Goal: Information Seeking & Learning: Check status

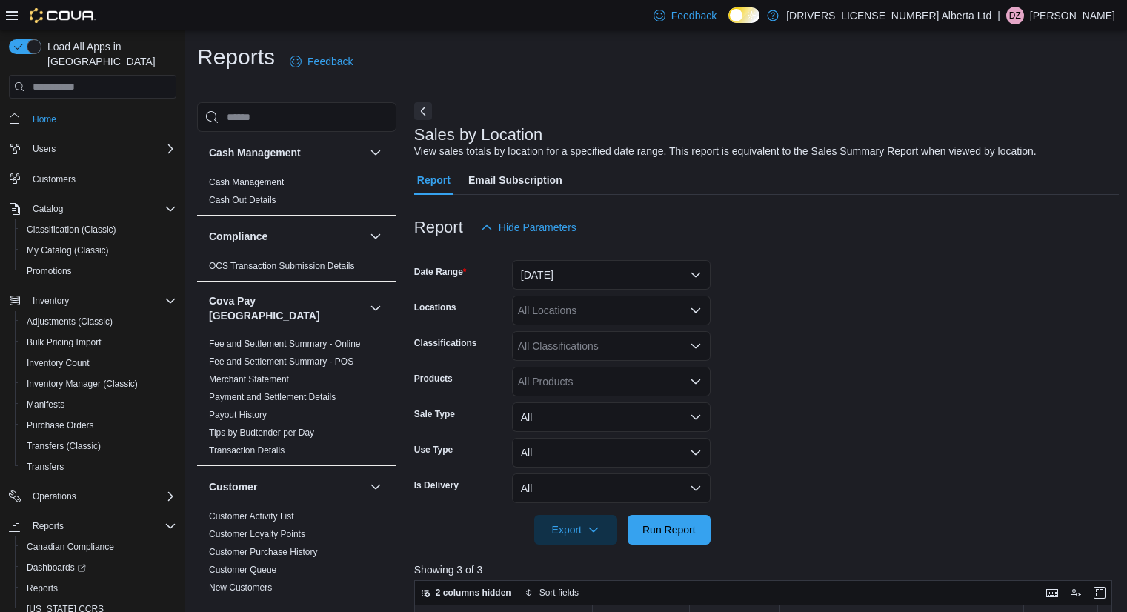
scroll to position [296, 0]
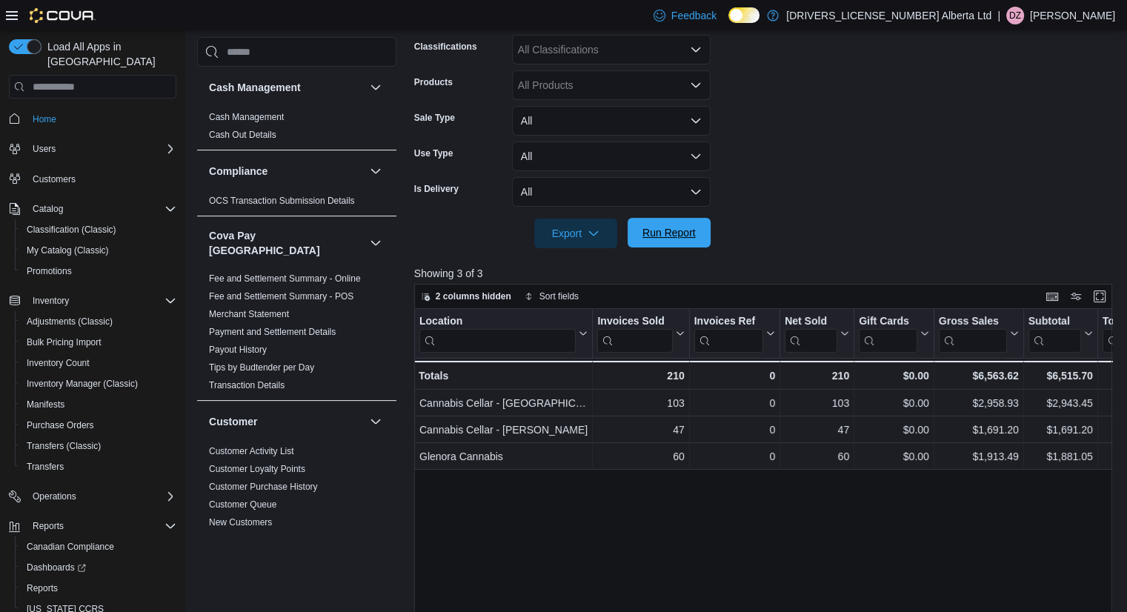
click at [661, 229] on span "Run Report" at bounding box center [668, 232] width 53 height 15
click at [53, 110] on span "Home" at bounding box center [45, 119] width 24 height 18
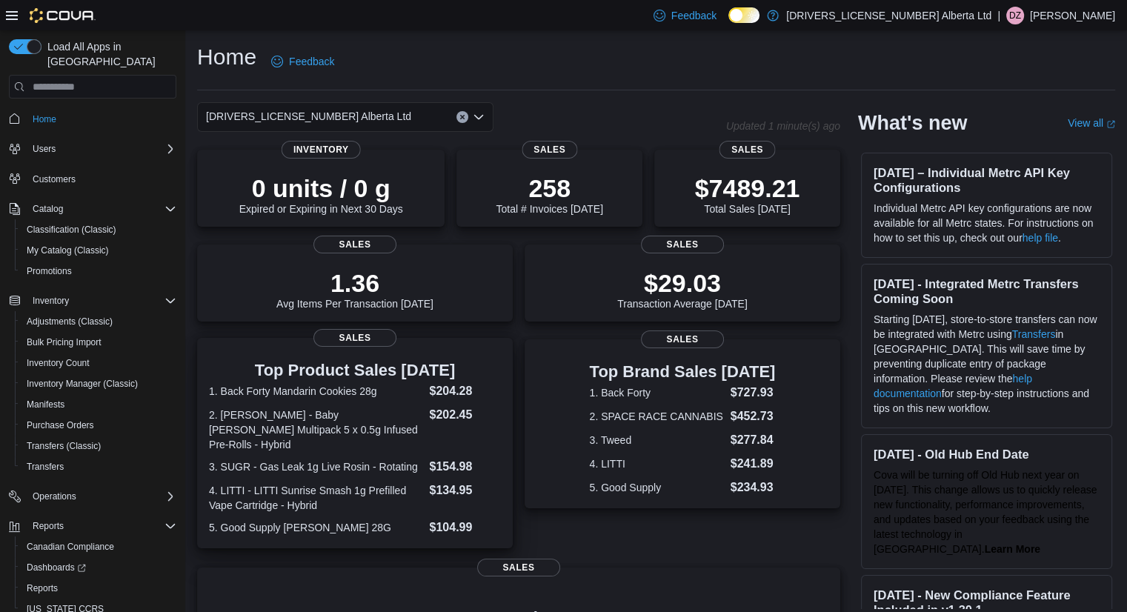
click at [499, 428] on dl "1. Back Forty Mandarin Cookies 28g $204.28 2. Jeeter - Baby Jeeter Multipack 5 …" at bounding box center [355, 459] width 292 height 154
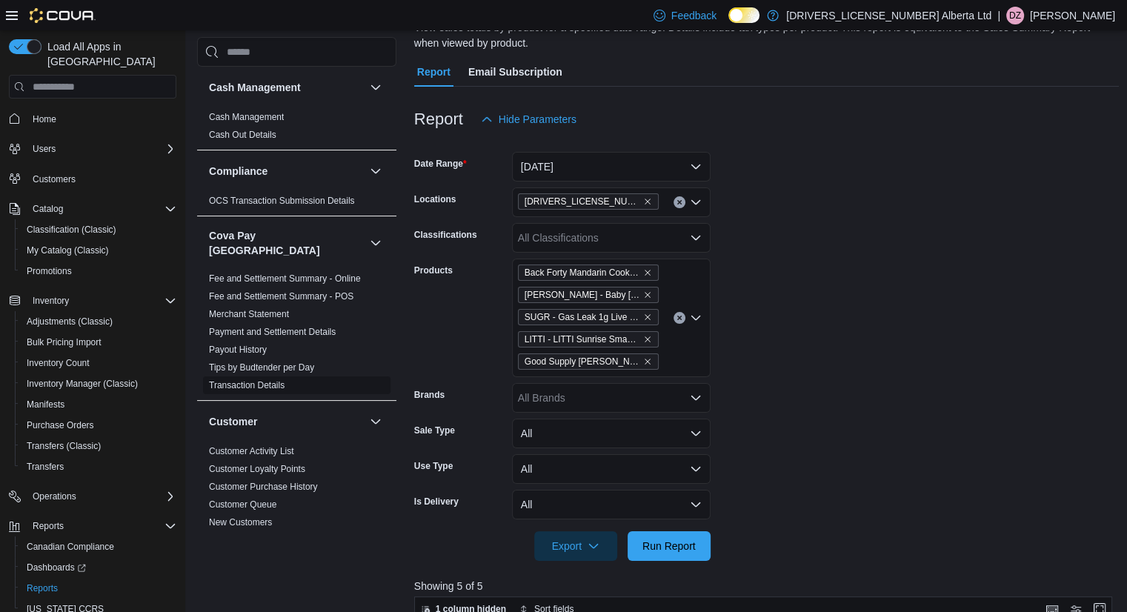
scroll to position [13, 0]
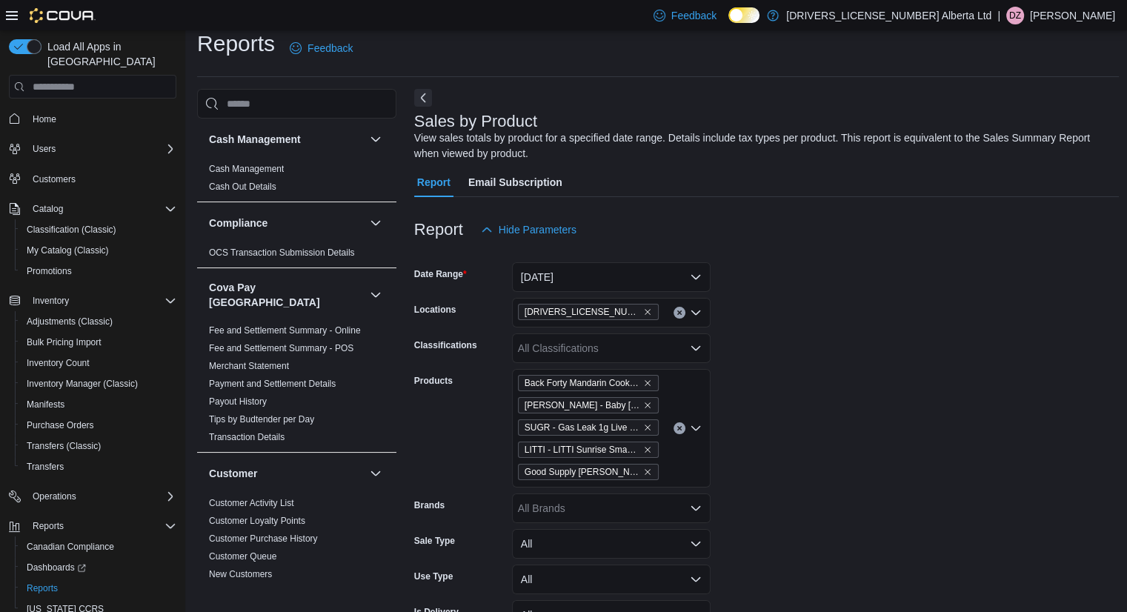
click at [679, 428] on icon "Clear input" at bounding box center [679, 429] width 4 height 4
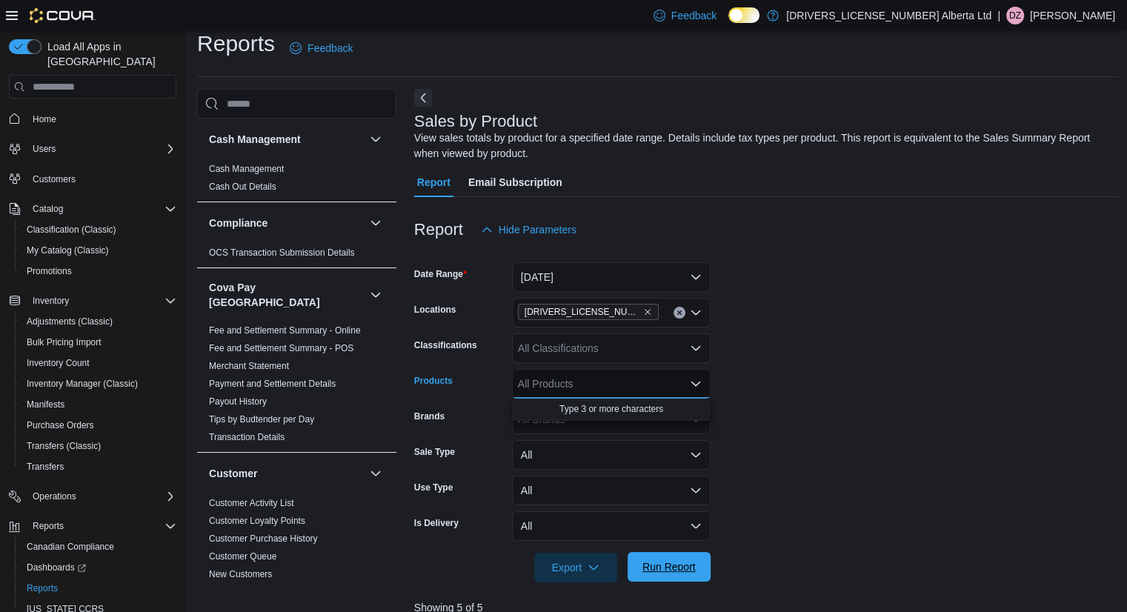
click at [694, 576] on span "Run Report" at bounding box center [669, 567] width 65 height 30
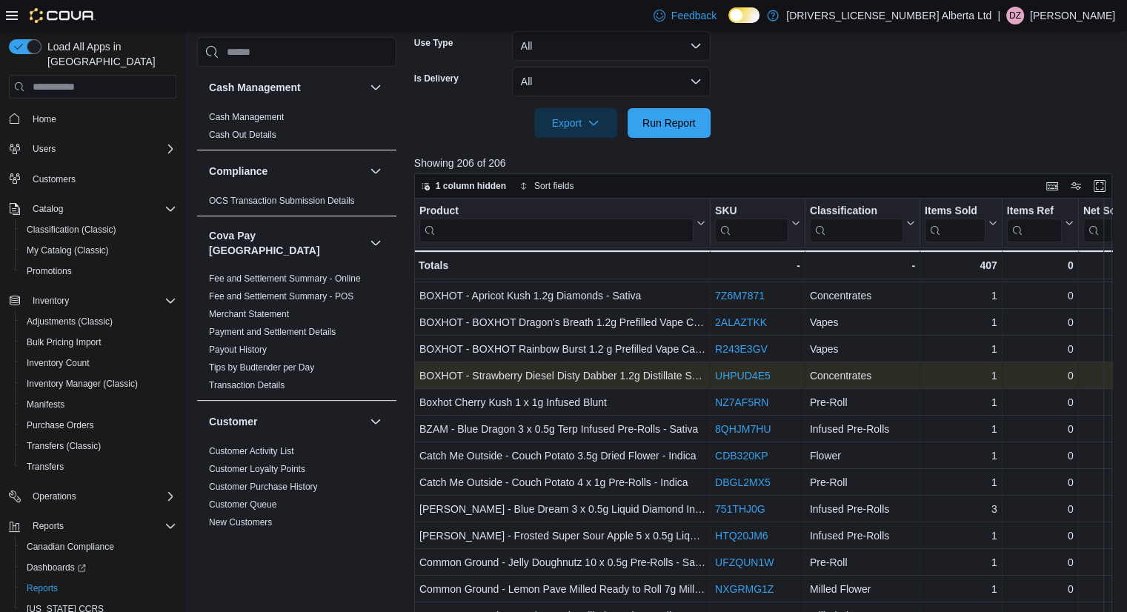
scroll to position [400, 0]
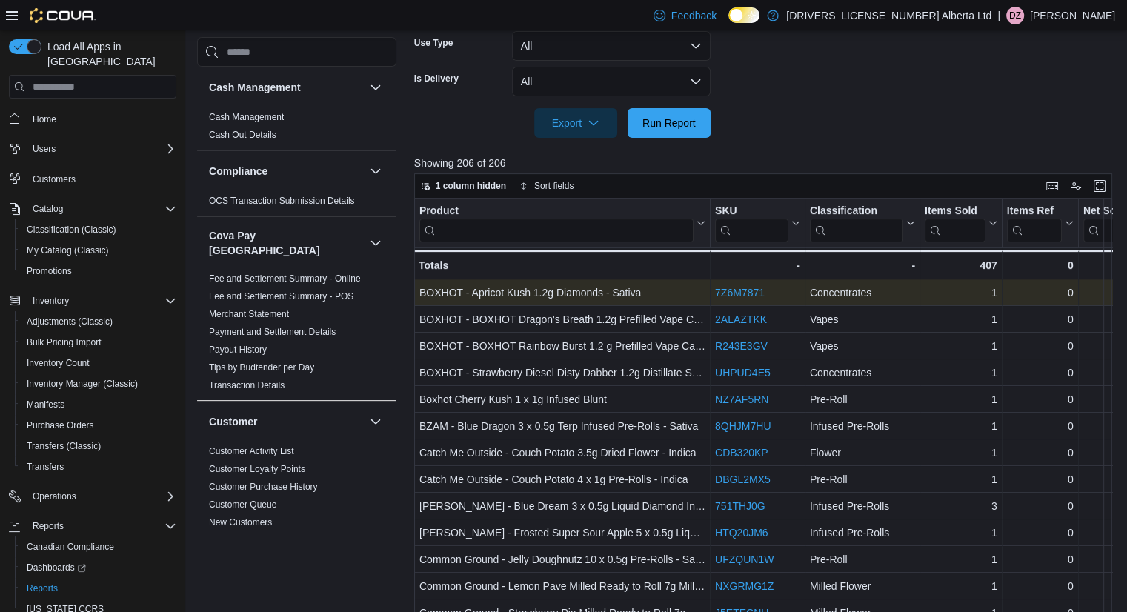
click at [747, 293] on link "7Z6M7871" at bounding box center [740, 293] width 50 height 12
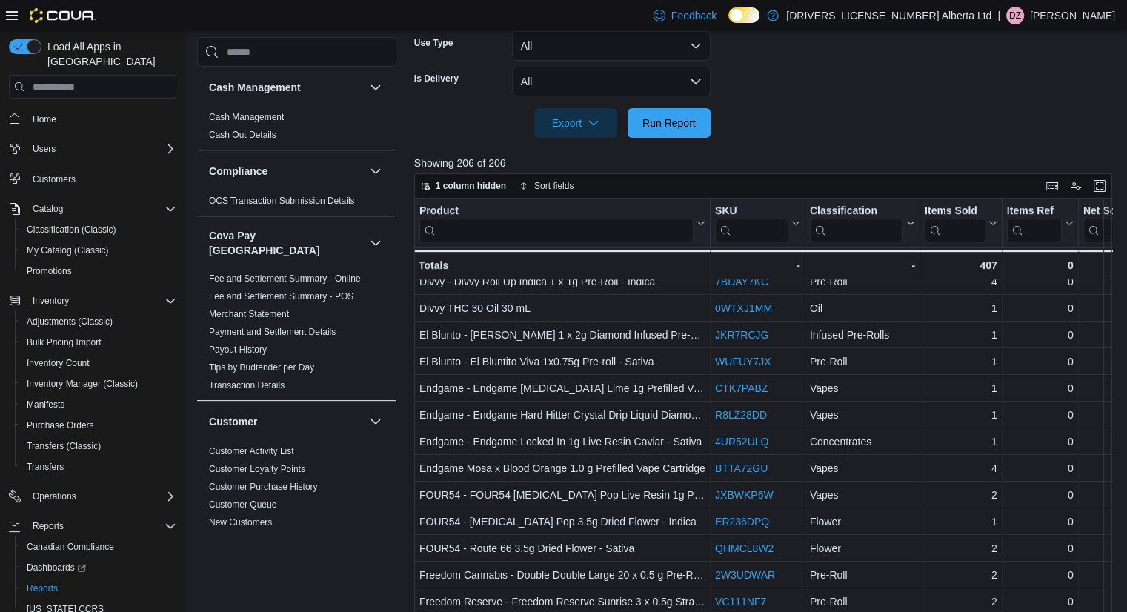
scroll to position [895, 0]
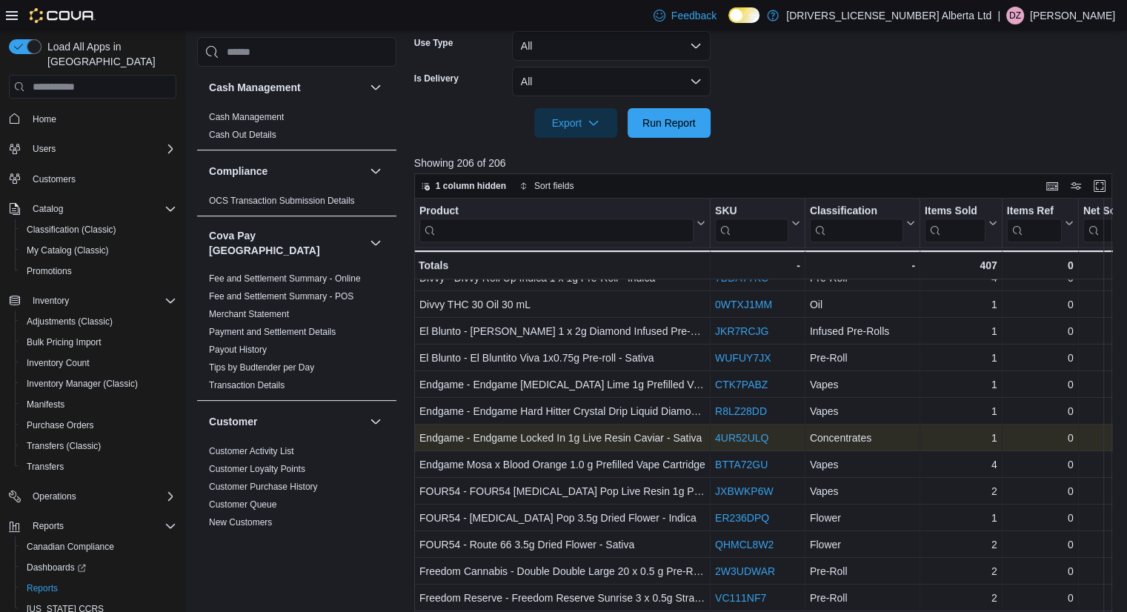
click at [747, 442] on link "4UR52ULQ" at bounding box center [741, 438] width 53 height 12
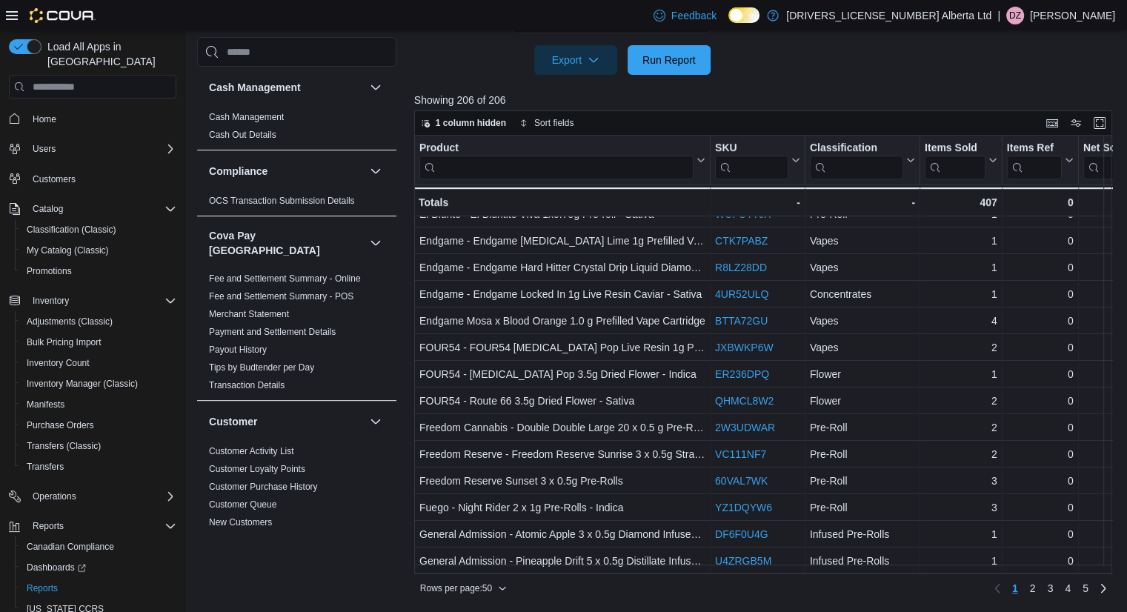
scroll to position [984, 0]
click at [1042, 591] on link "2" at bounding box center [1033, 589] width 18 height 24
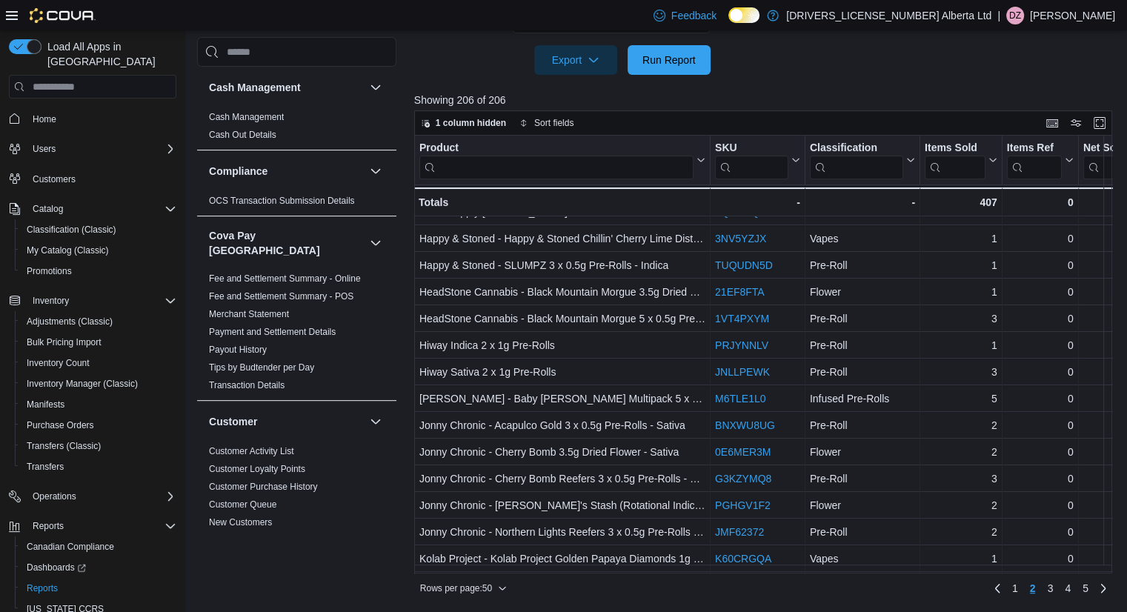
scroll to position [207, 0]
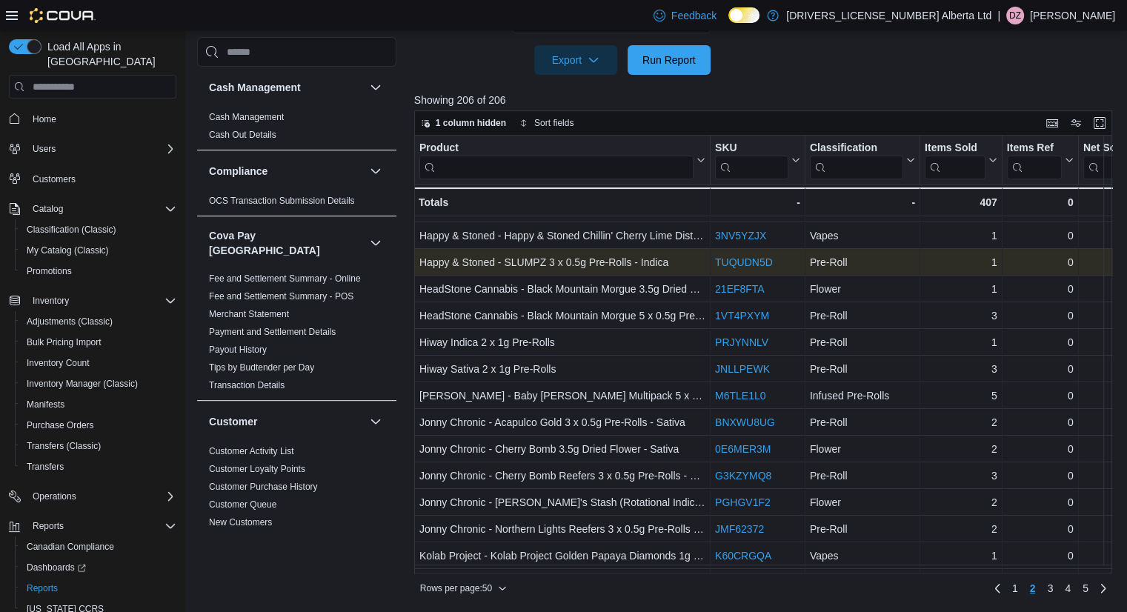
click at [757, 259] on link "TUQUDN5D" at bounding box center [744, 262] width 58 height 12
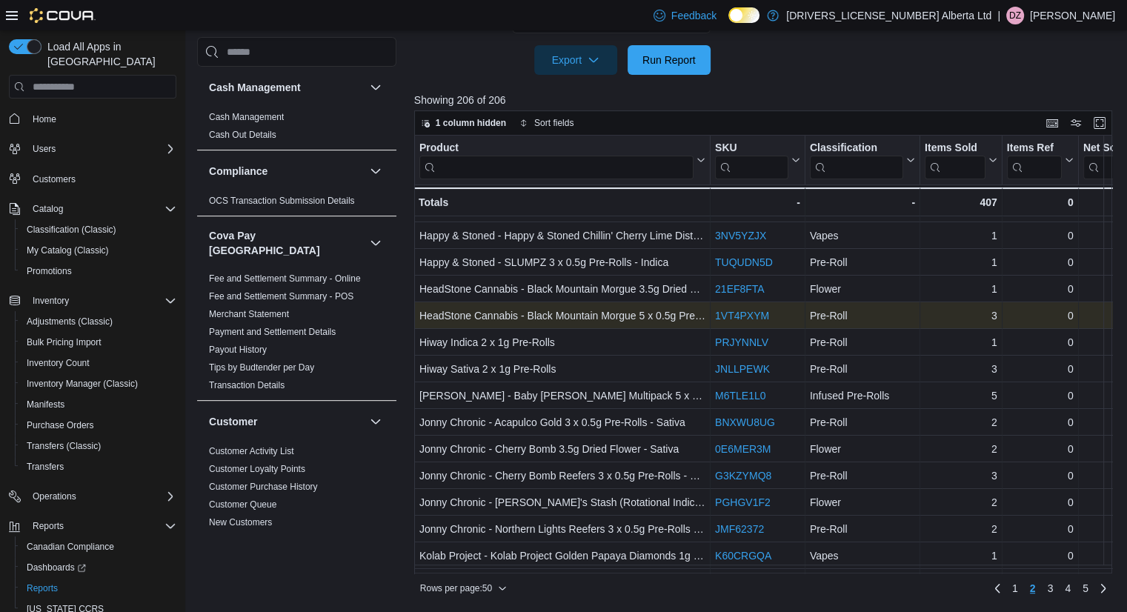
click at [735, 317] on link "1VT4PXYM" at bounding box center [742, 316] width 54 height 12
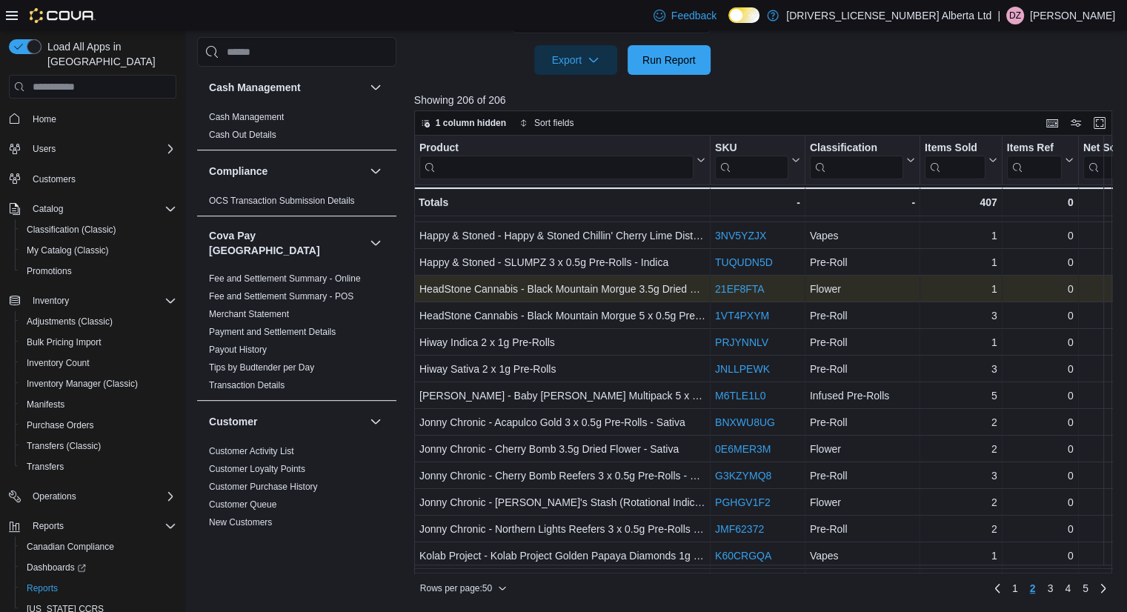
click at [726, 288] on link "21EF8FTA" at bounding box center [740, 289] width 50 height 12
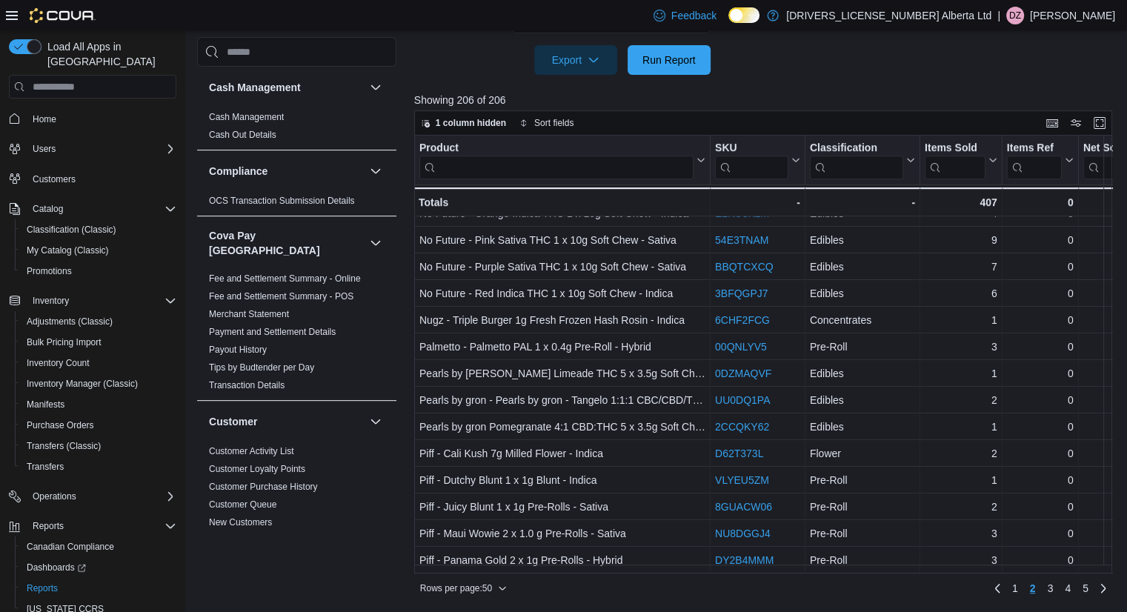
scroll to position [984, 0]
click at [1053, 586] on span "3" at bounding box center [1050, 588] width 6 height 15
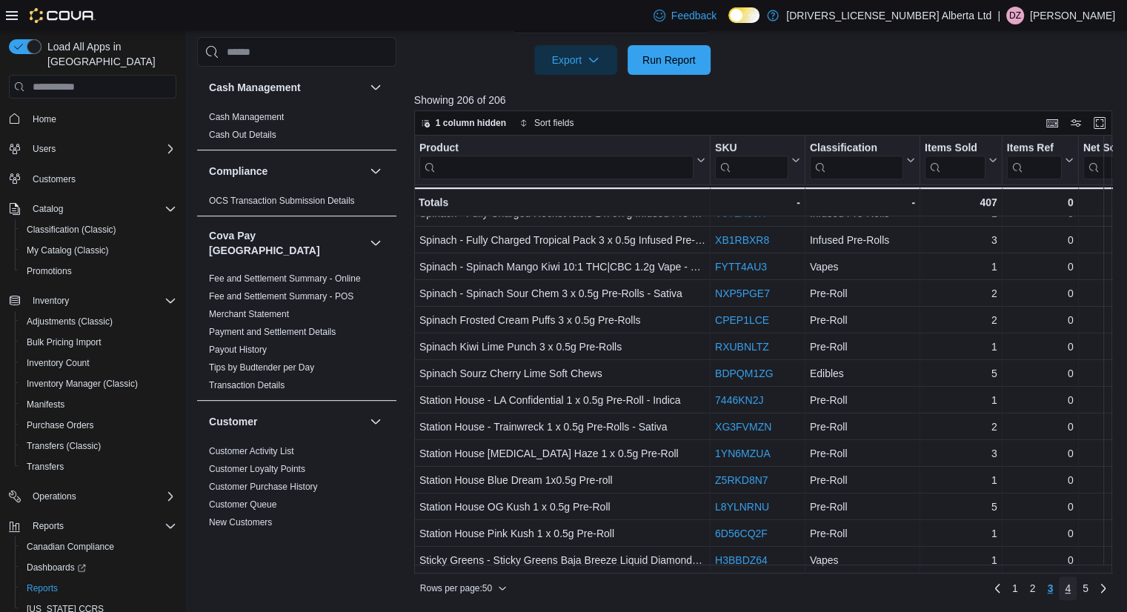
click at [1071, 591] on span "4" at bounding box center [1068, 588] width 6 height 15
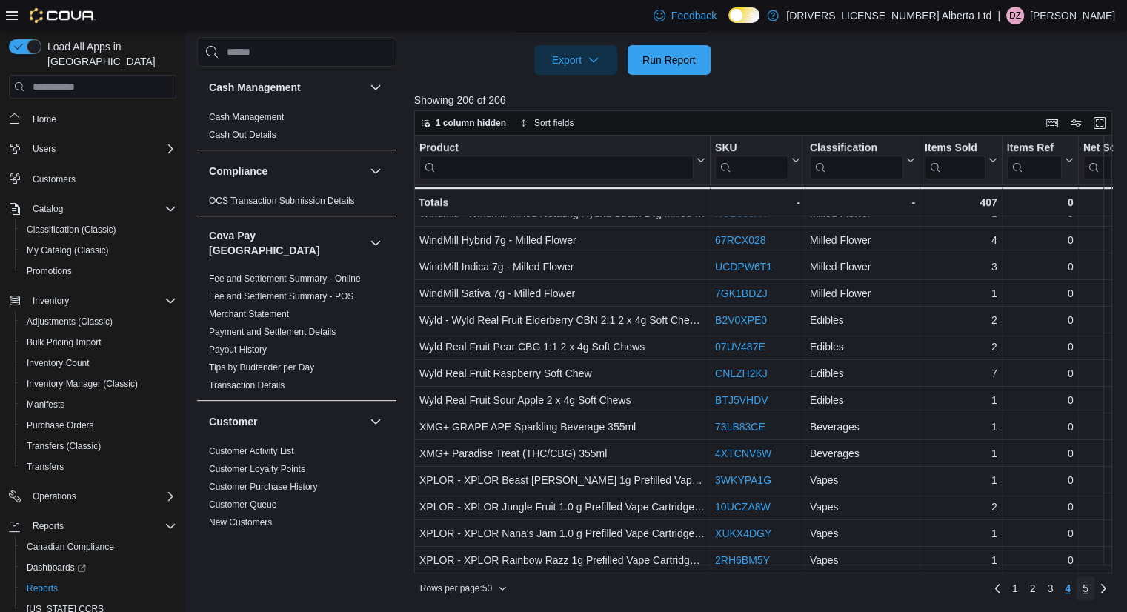
click at [1089, 588] on span "5" at bounding box center [1086, 588] width 6 height 15
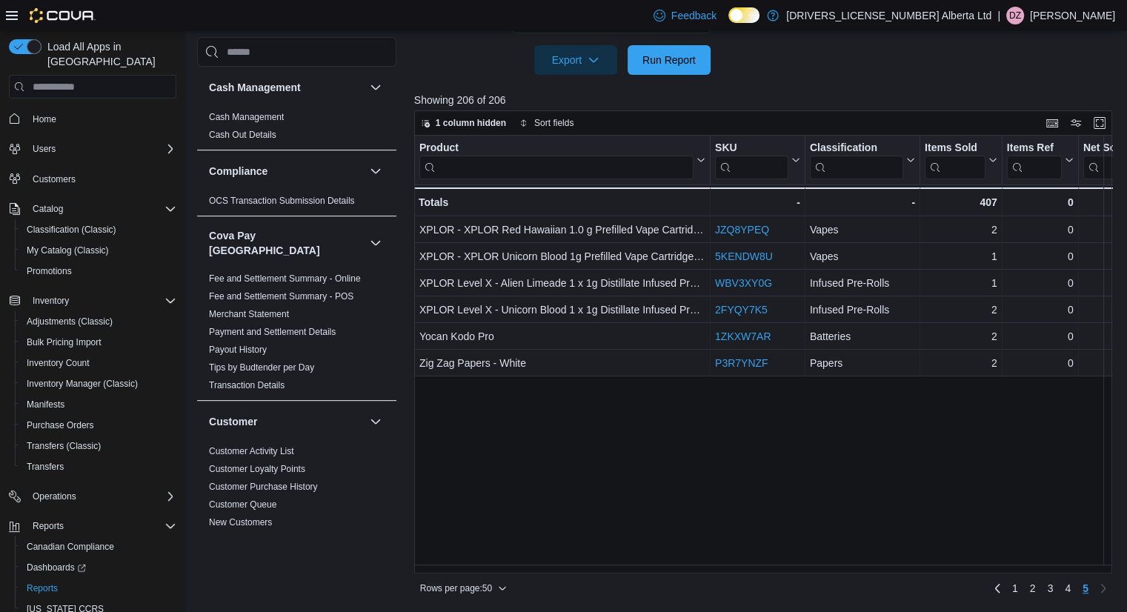
scroll to position [0, 0]
click at [53, 113] on span "Home" at bounding box center [45, 119] width 24 height 12
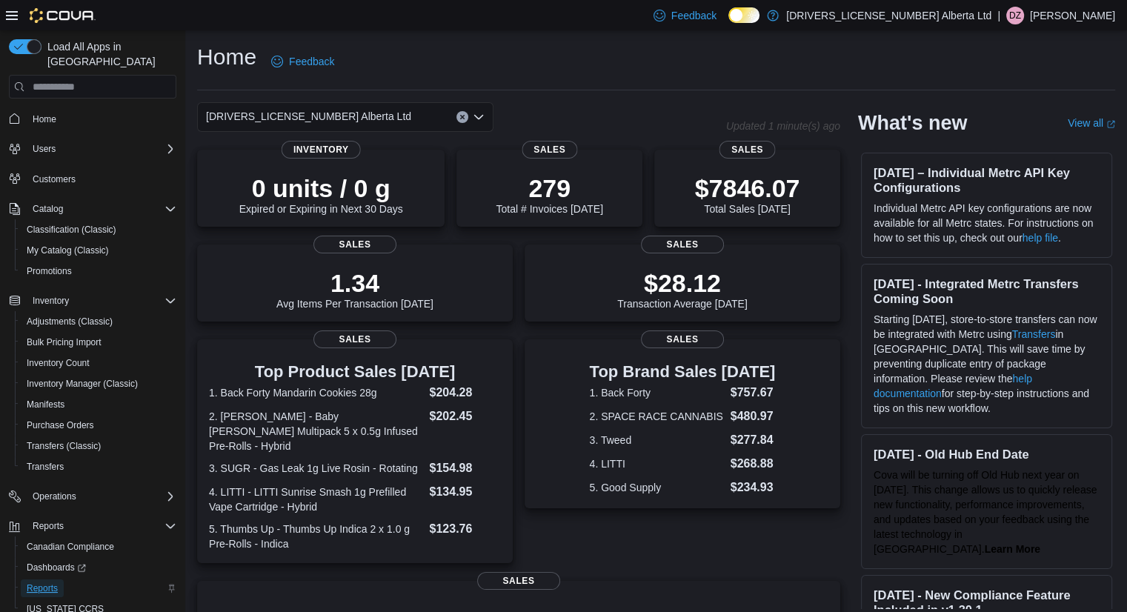
click at [33, 580] on span "Reports" at bounding box center [42, 588] width 31 height 18
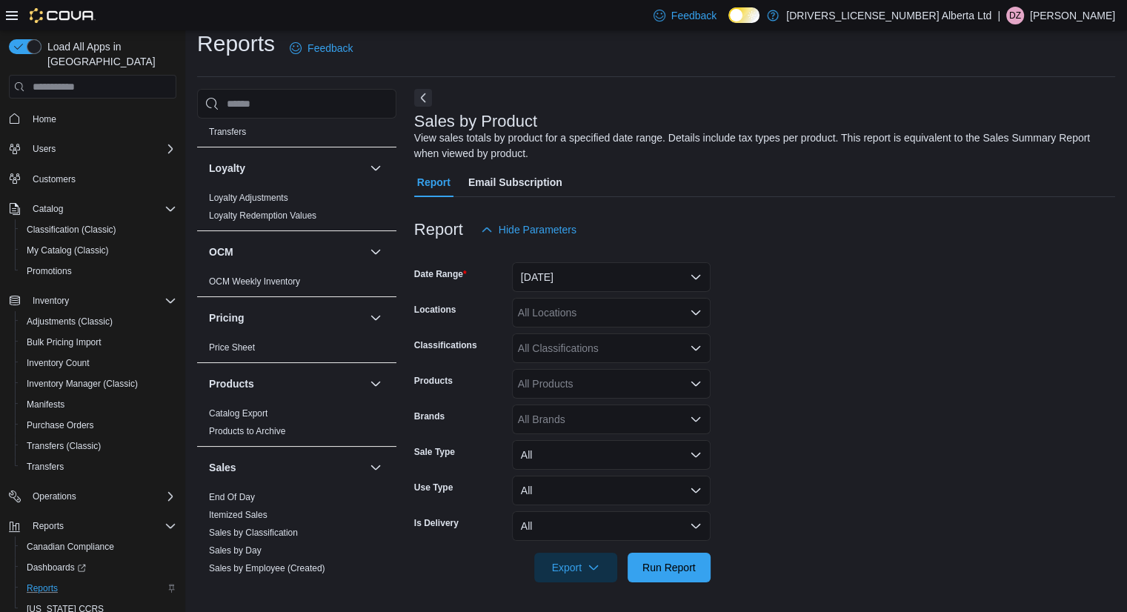
scroll to position [1037, 0]
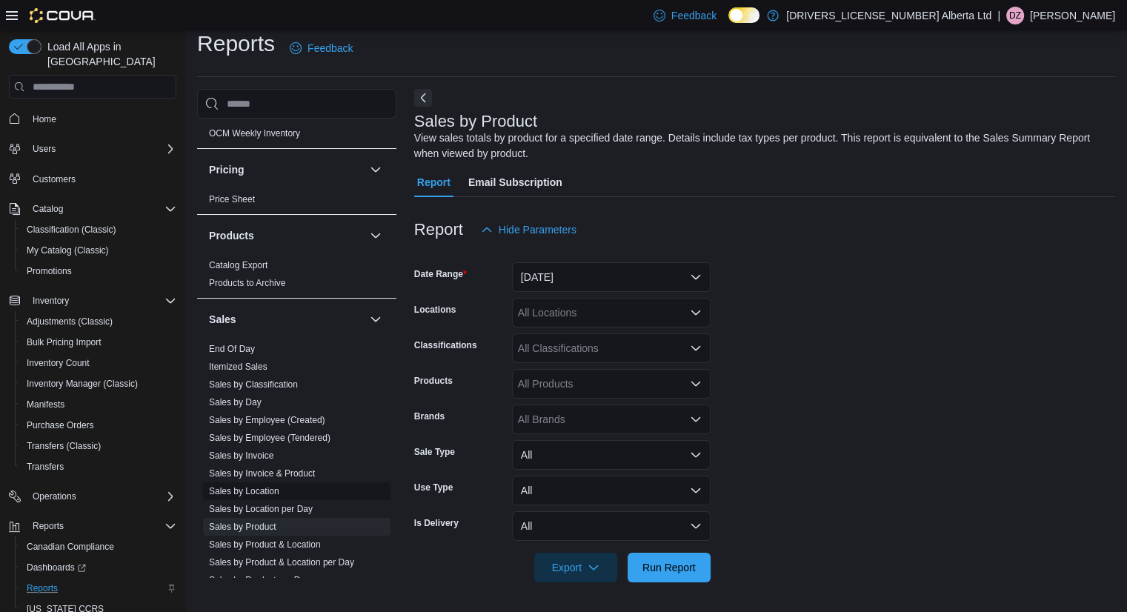
click at [261, 484] on span "Sales by Location" at bounding box center [296, 491] width 187 height 18
click at [261, 486] on link "Sales by Location" at bounding box center [244, 491] width 70 height 10
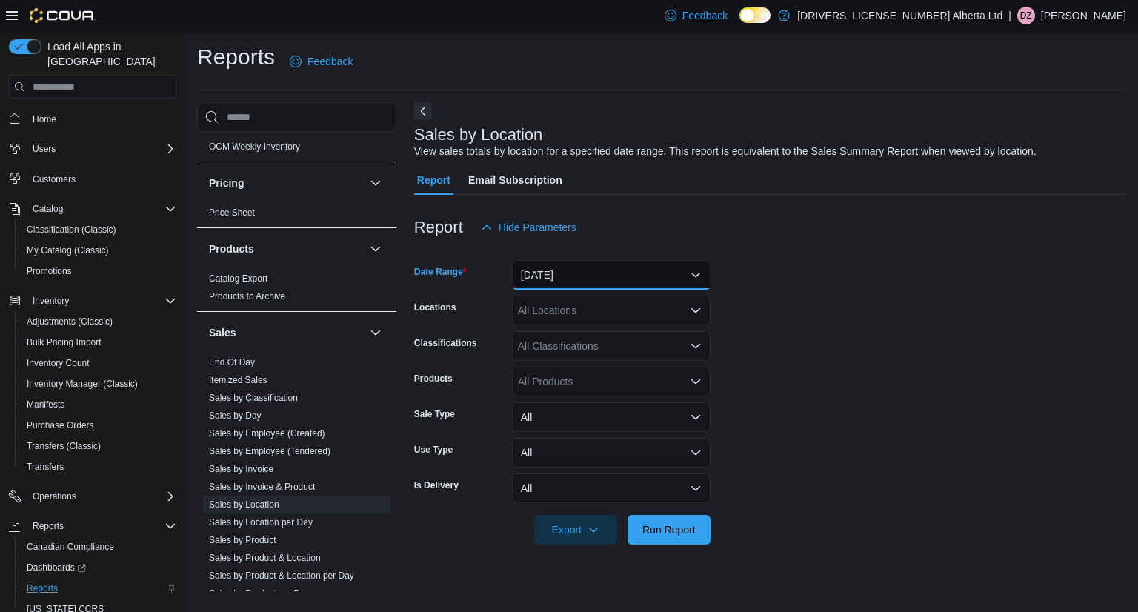
click at [652, 276] on button "Yesterday" at bounding box center [611, 275] width 199 height 30
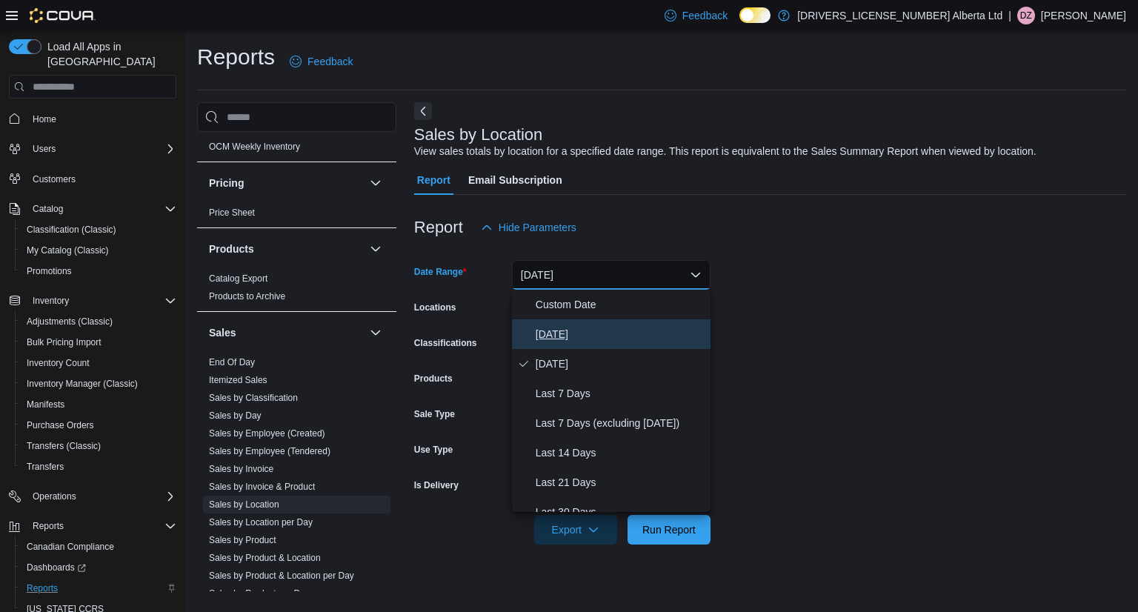
click at [607, 337] on span "Today" at bounding box center [620, 334] width 169 height 18
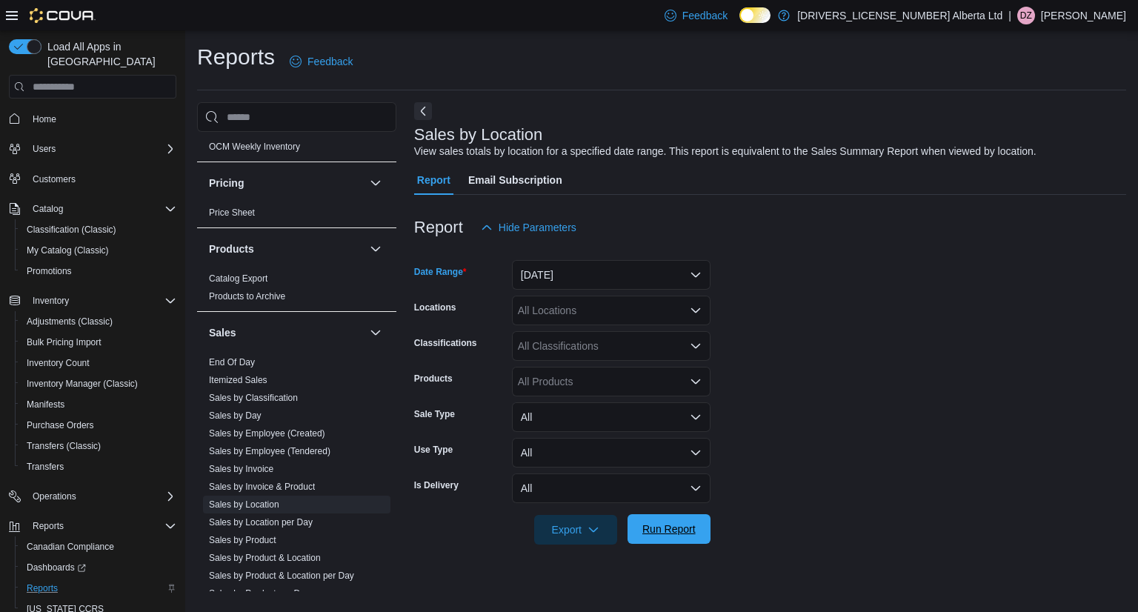
click at [655, 528] on span "Run Report" at bounding box center [668, 529] width 53 height 15
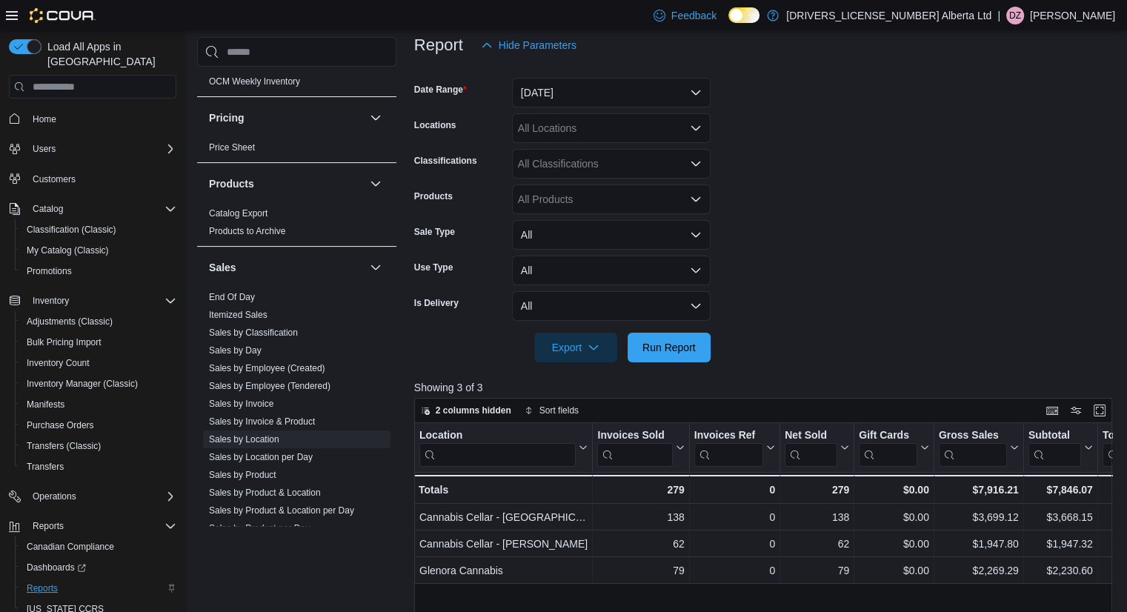
scroll to position [470, 0]
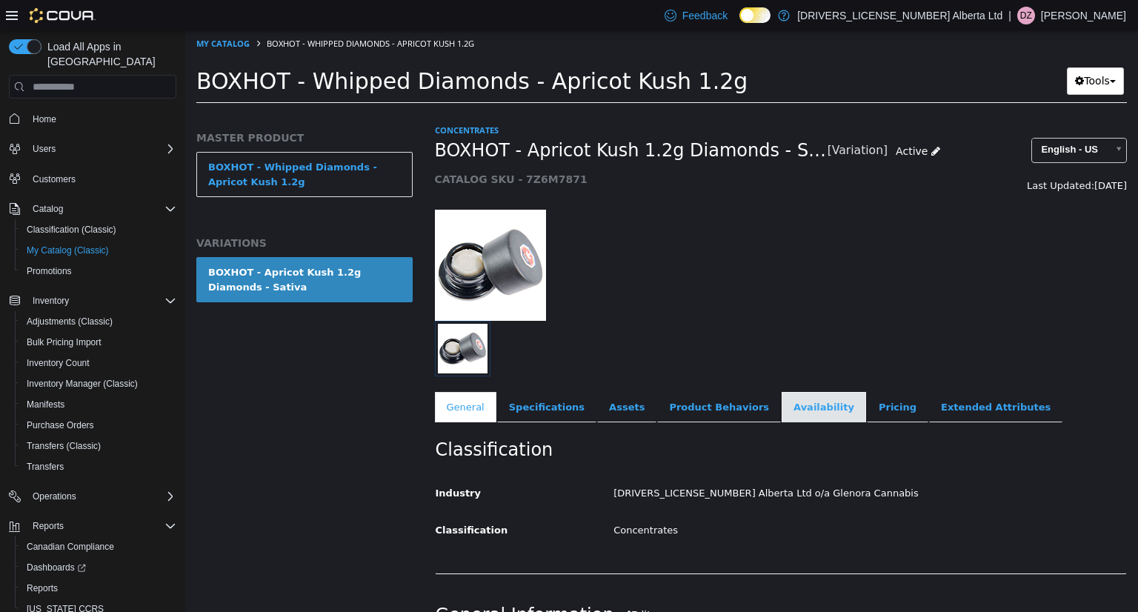
click at [798, 408] on link "Availability" at bounding box center [824, 407] width 84 height 31
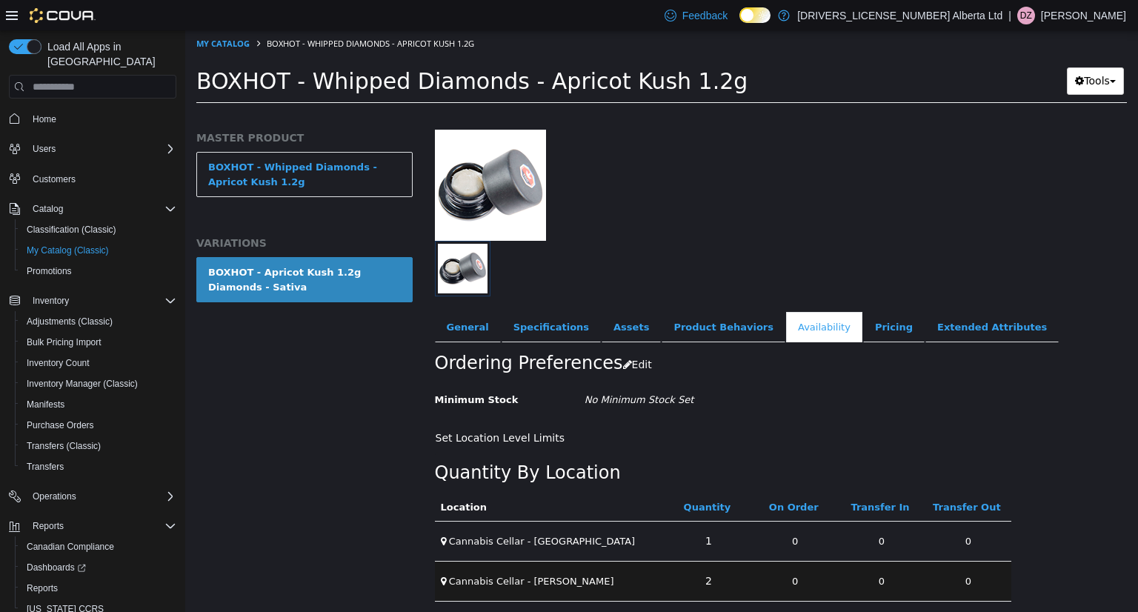
scroll to position [124, 0]
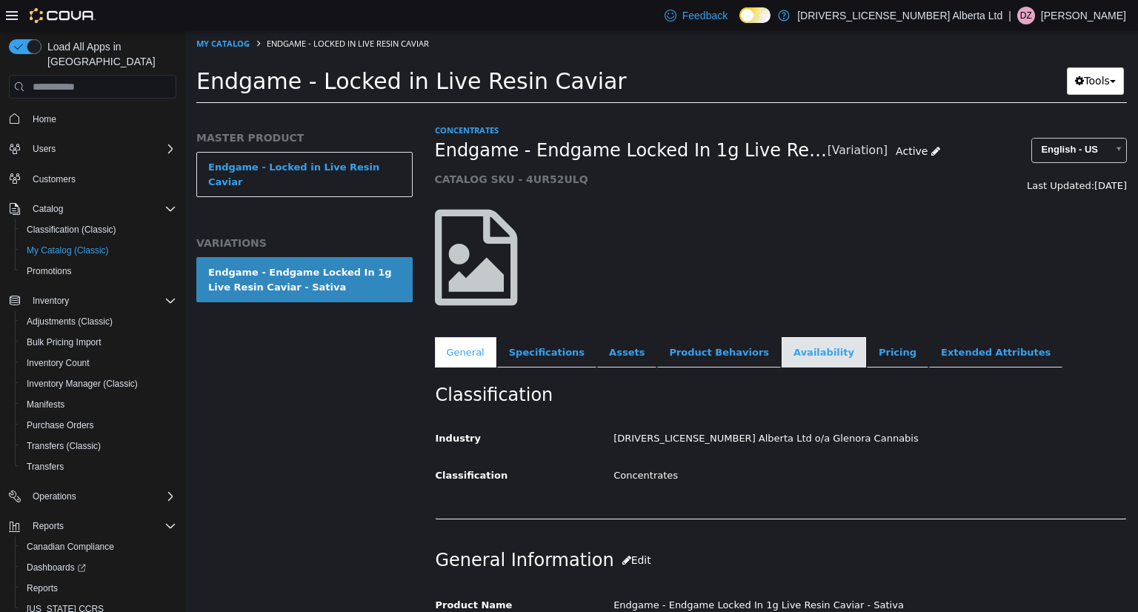
click at [782, 348] on link "Availability" at bounding box center [824, 352] width 84 height 31
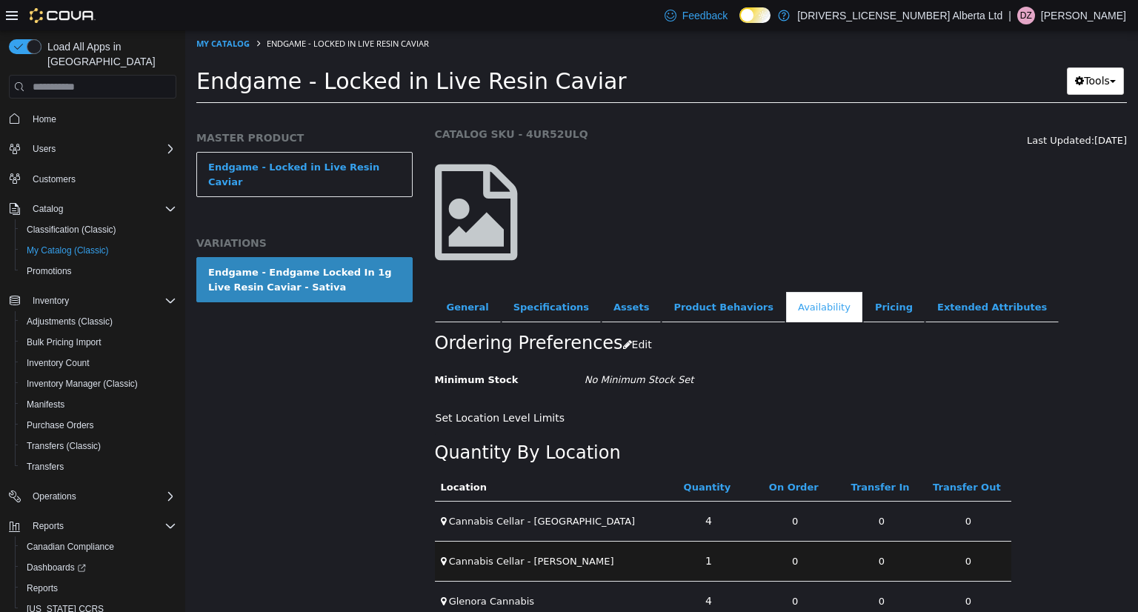
scroll to position [68, 0]
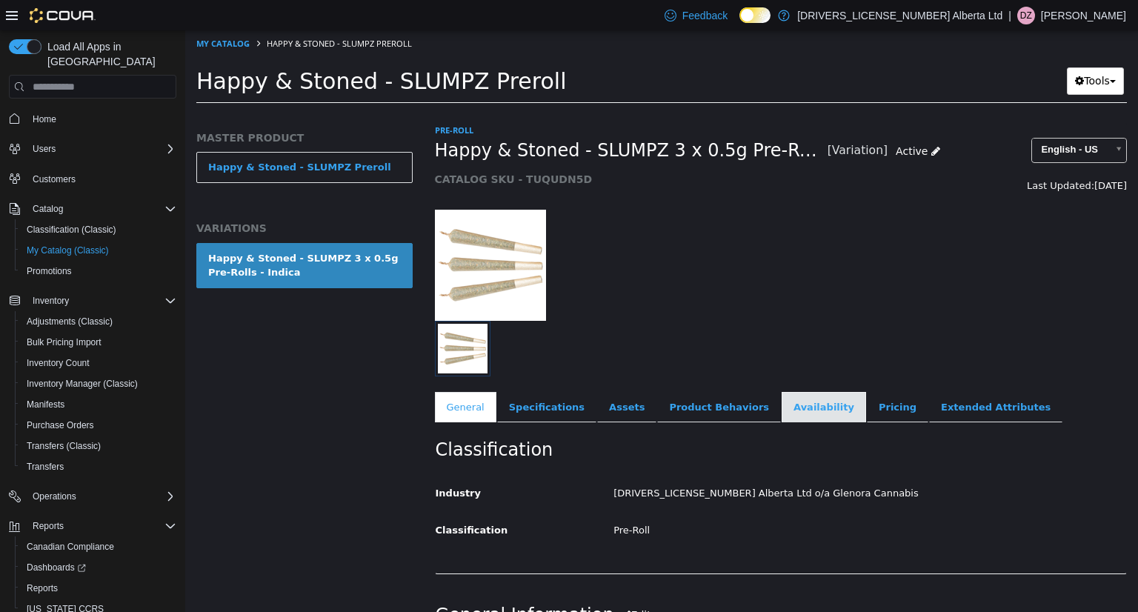
click at [782, 402] on link "Availability" at bounding box center [824, 407] width 84 height 31
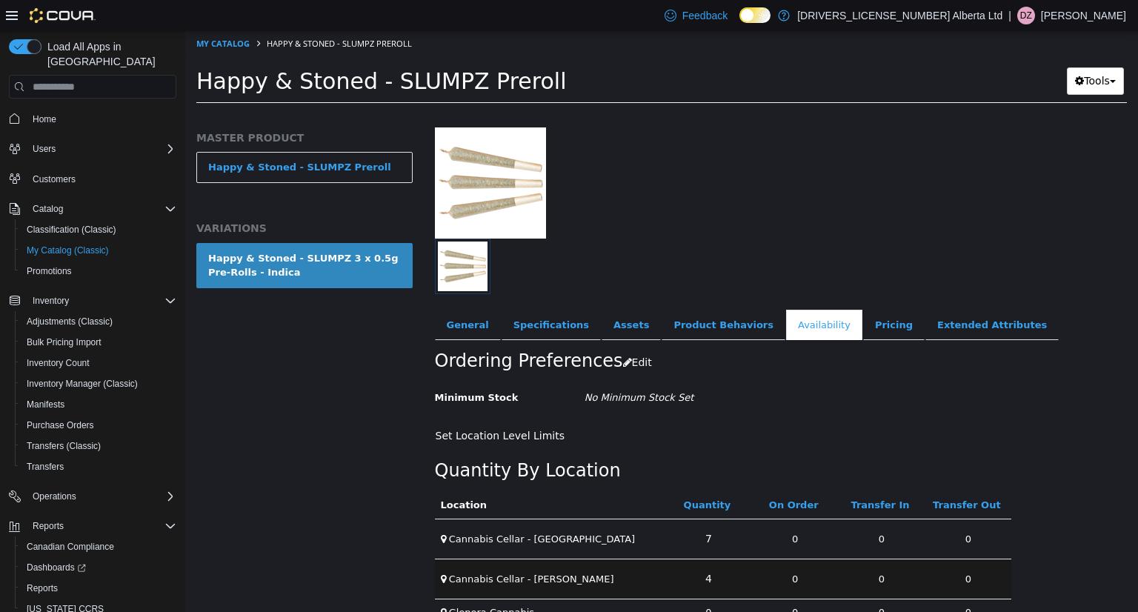
scroll to position [110, 0]
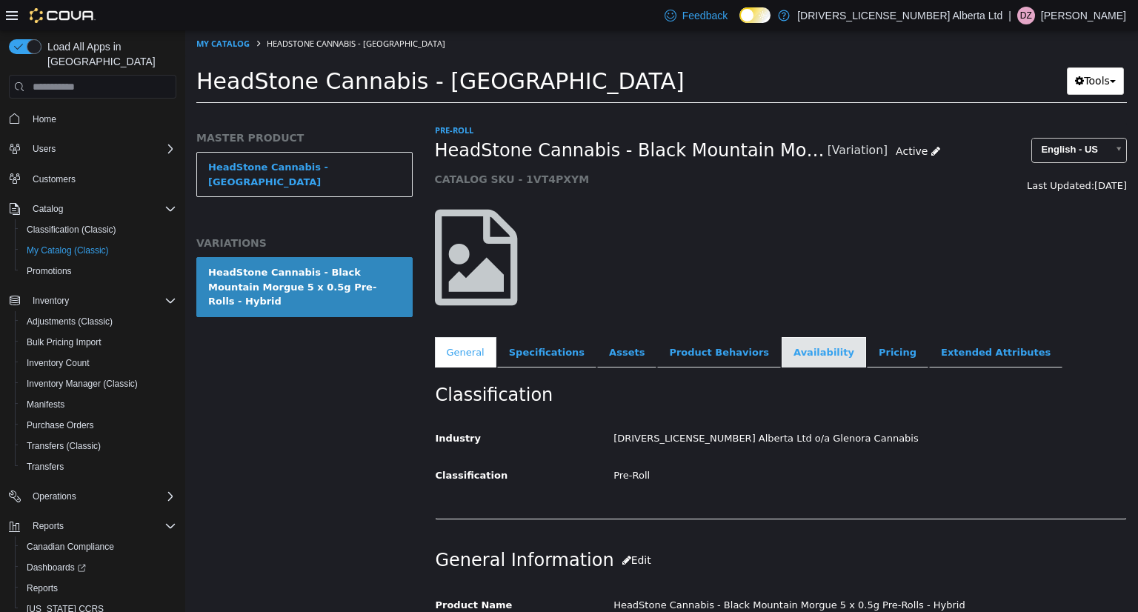
click at [794, 358] on link "Availability" at bounding box center [824, 352] width 84 height 31
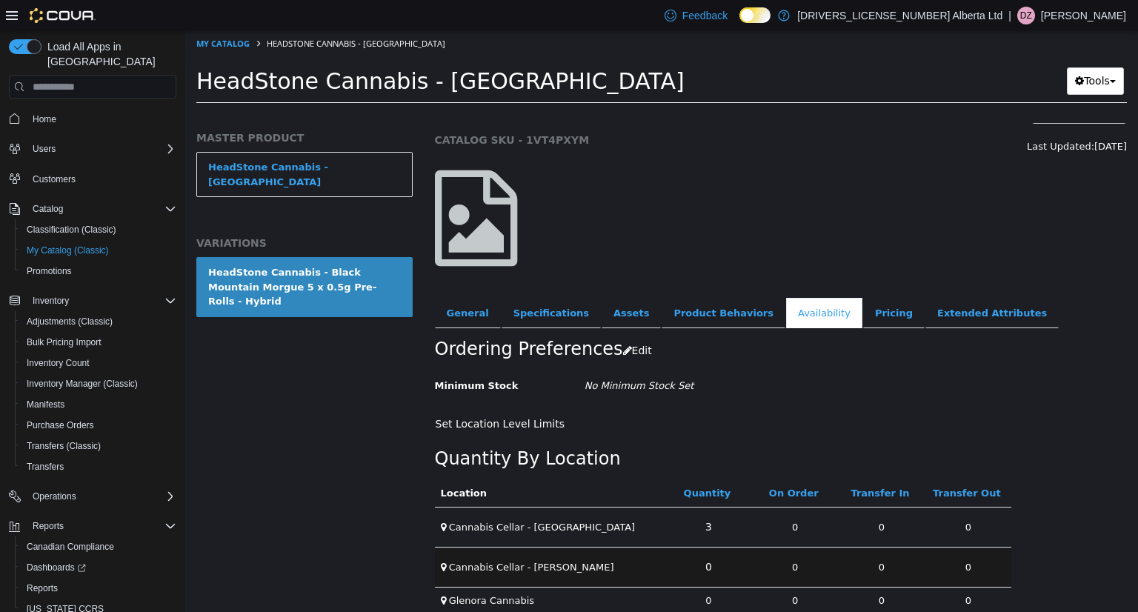
scroll to position [56, 0]
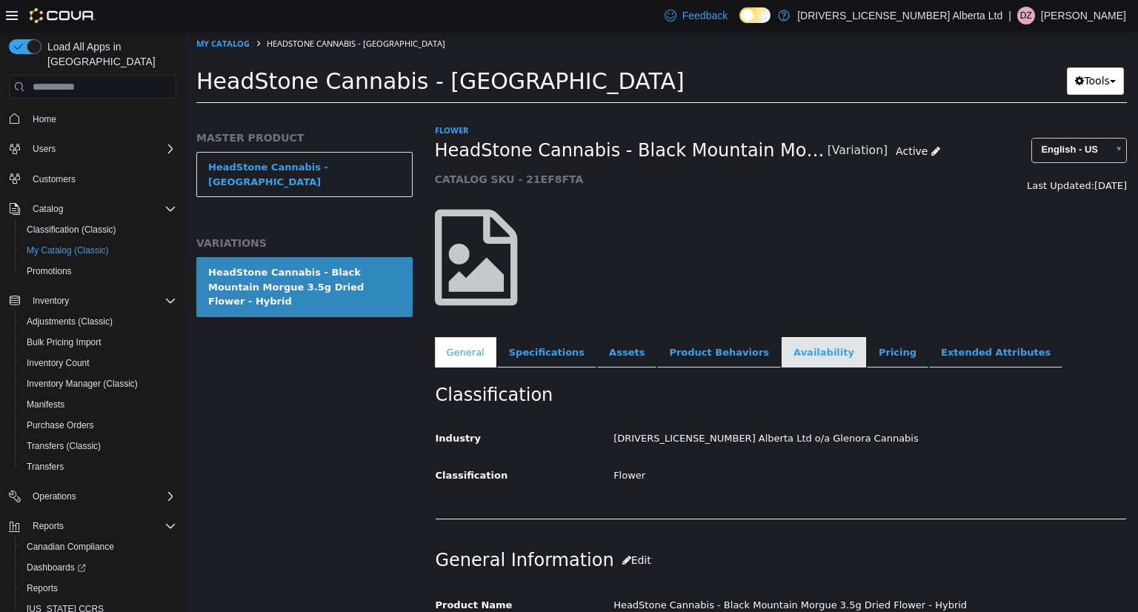
click at [782, 360] on link "Availability" at bounding box center [824, 352] width 84 height 31
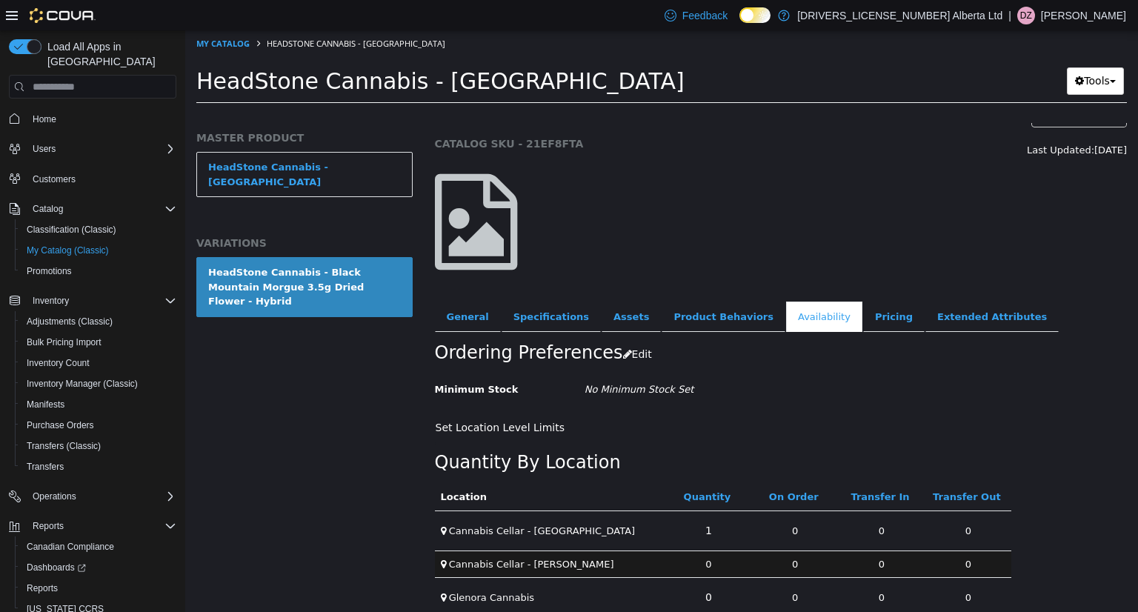
scroll to position [56, 0]
